Goal: Complete application form

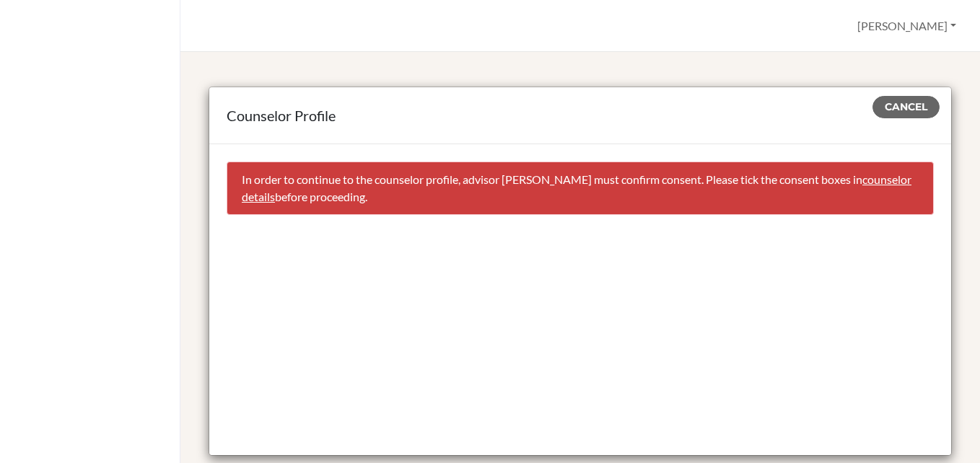
click at [300, 198] on link "counselor details" at bounding box center [577, 187] width 670 height 31
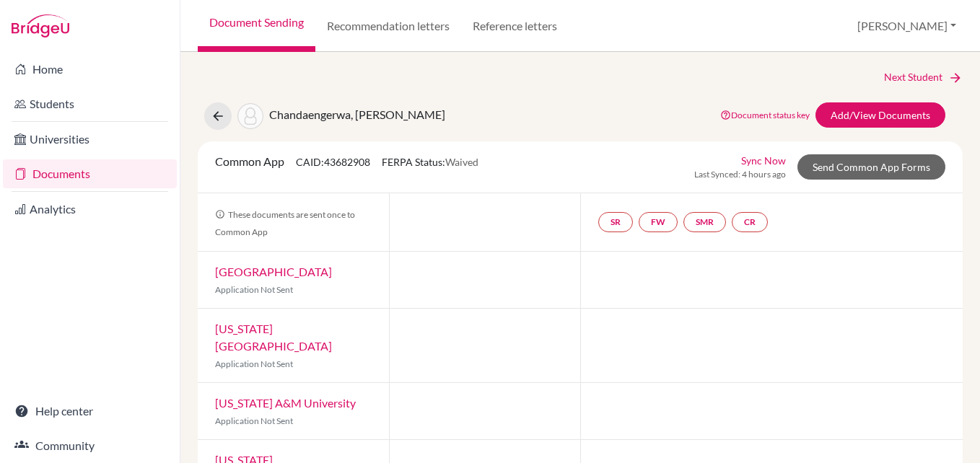
select select "265129"
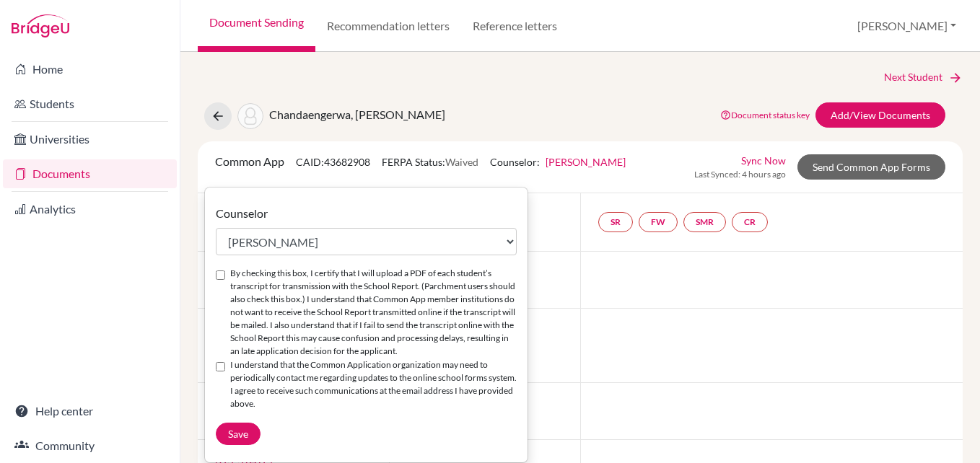
click at [223, 275] on input "By checking this box, I certify that I will upload a PDF of each student’s tran…" at bounding box center [220, 275] width 9 height 9
checkbox input "true"
click at [219, 367] on input "I understand that the Common Application organization may need to periodically …" at bounding box center [220, 366] width 9 height 9
checkbox input "true"
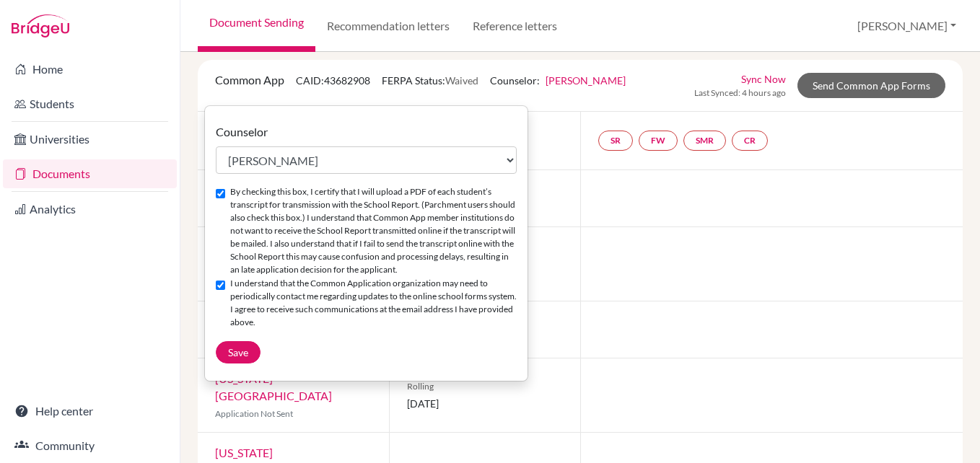
scroll to position [87, 0]
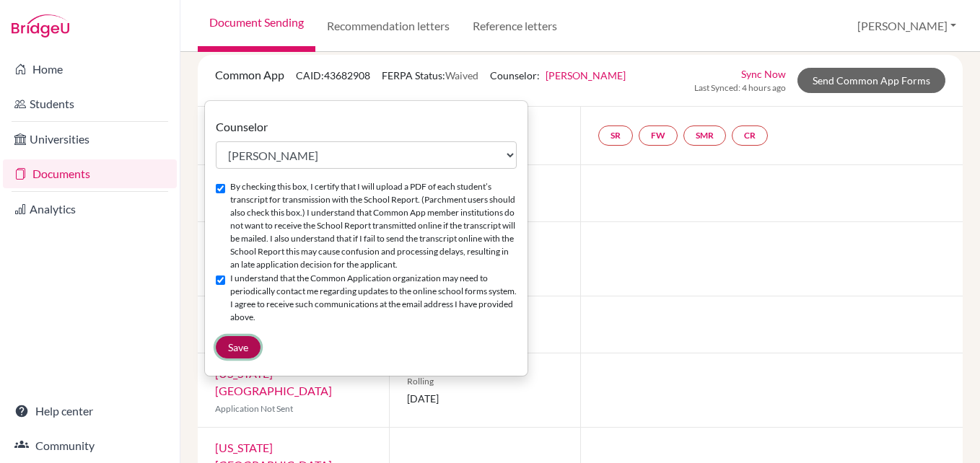
click at [227, 346] on button "Save" at bounding box center [238, 347] width 45 height 22
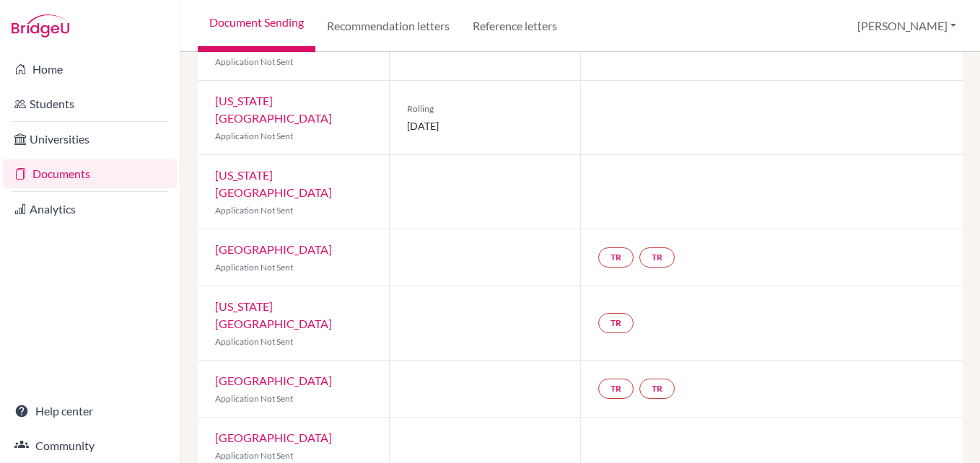
scroll to position [0, 0]
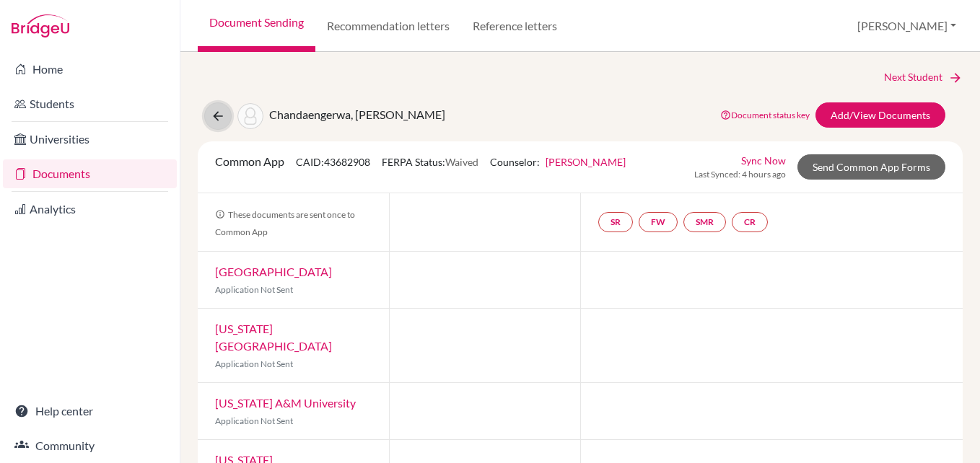
click at [212, 115] on icon at bounding box center [218, 116] width 14 height 14
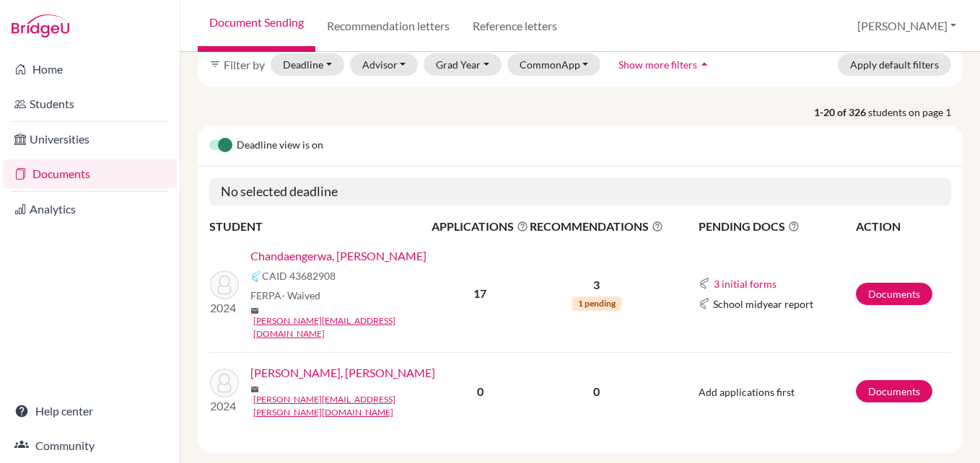
scroll to position [123, 0]
